Goal: Navigation & Orientation: Understand site structure

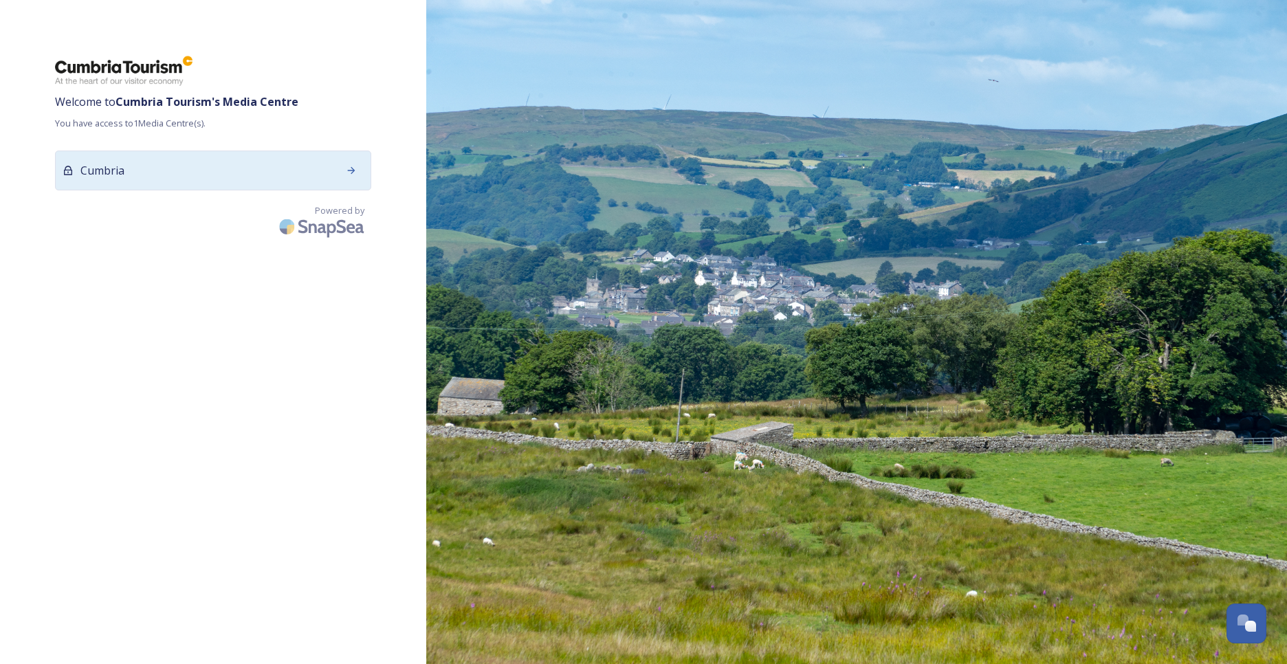
click at [122, 170] on span "Cumbria" at bounding box center [102, 170] width 44 height 16
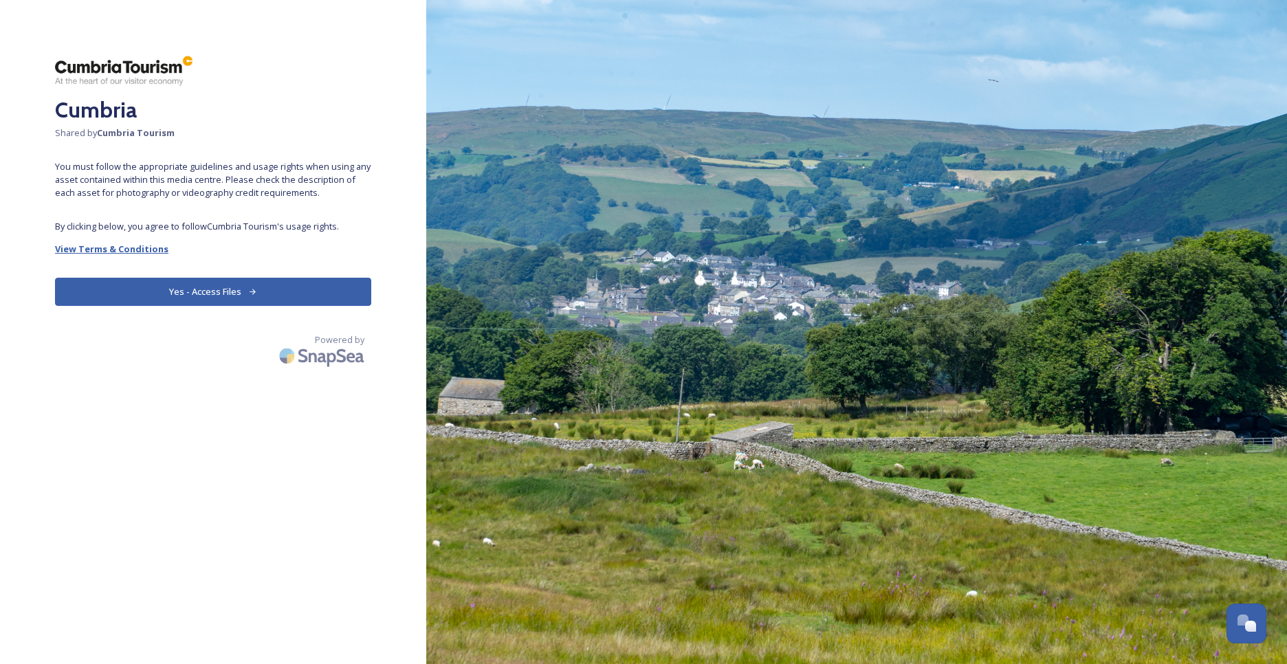
click at [160, 247] on strong "View Terms & Conditions" at bounding box center [111, 249] width 113 height 12
